Goal: Transaction & Acquisition: Book appointment/travel/reservation

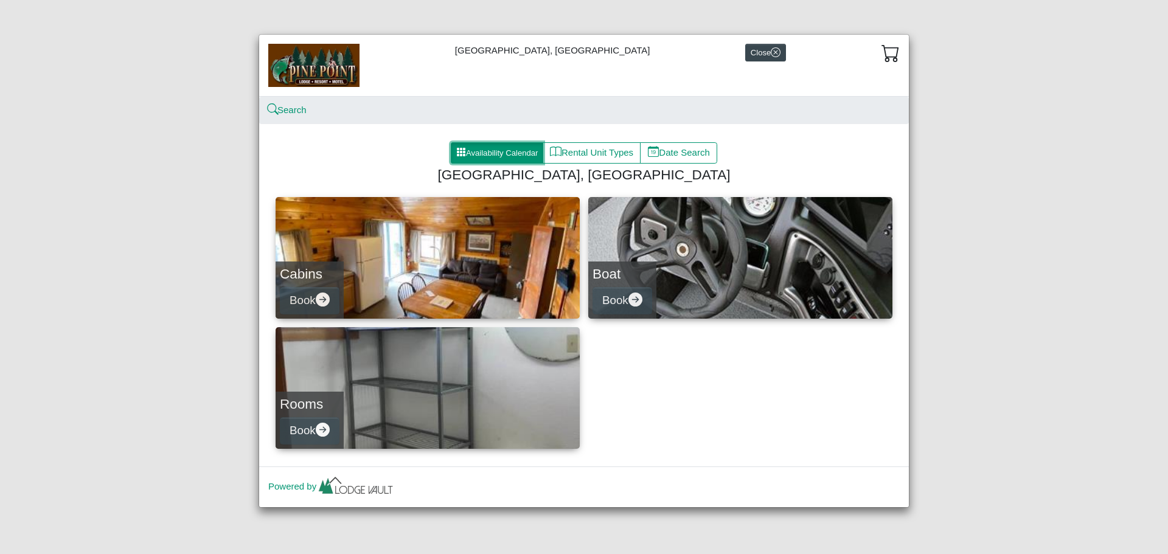
click at [498, 150] on button "Availability Calendar" at bounding box center [497, 153] width 92 height 22
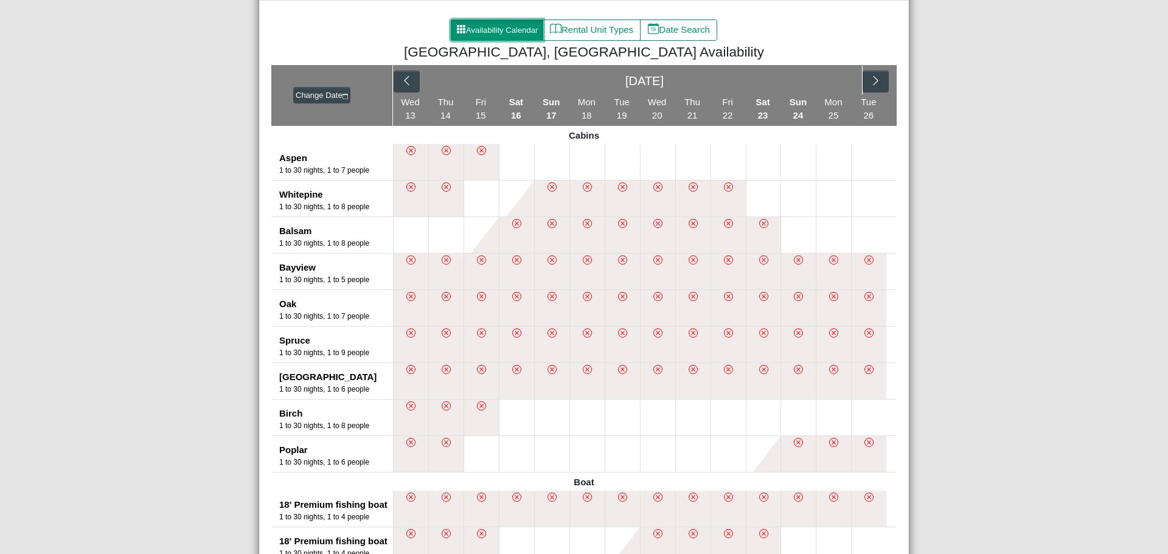
scroll to position [122, 0]
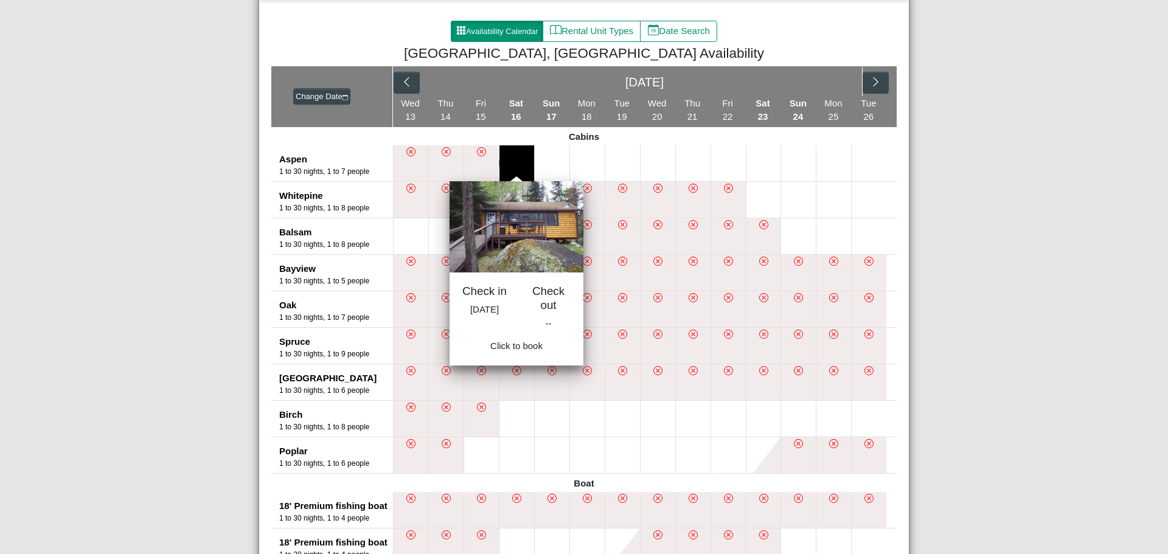
click at [512, 151] on button at bounding box center [516, 163] width 35 height 36
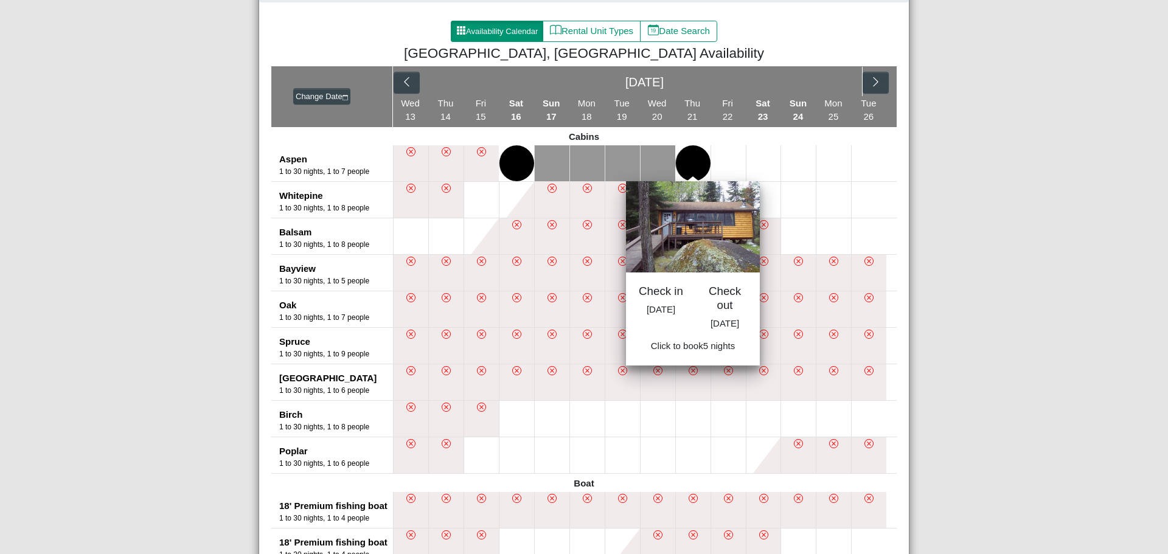
click at [684, 150] on button at bounding box center [693, 163] width 35 height 36
click at [697, 355] on span "Book 5 night s" at bounding box center [692, 349] width 55 height 10
select select "*"
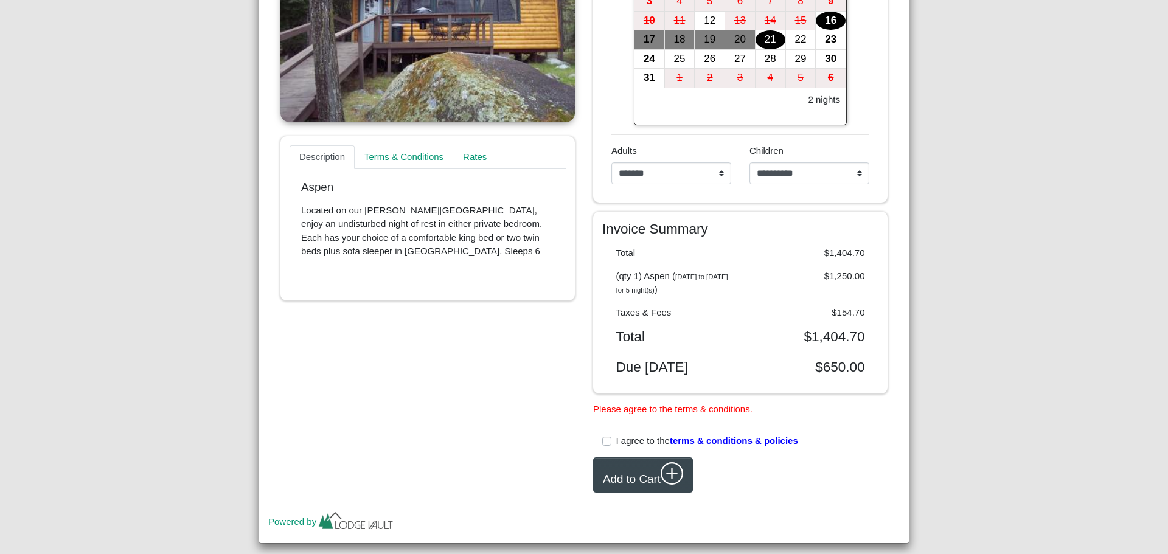
scroll to position [322, 0]
